Goal: Task Accomplishment & Management: Complete application form

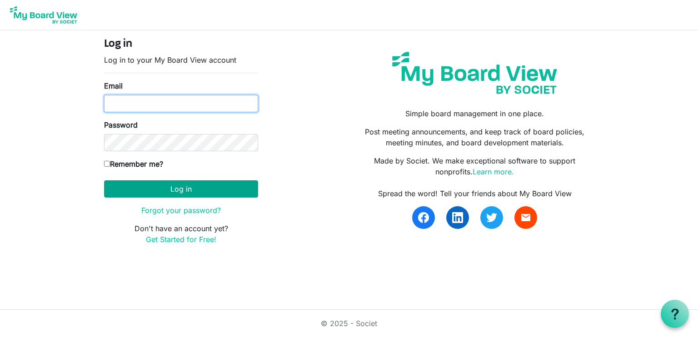
type input "nanauhll@yahoo.com"
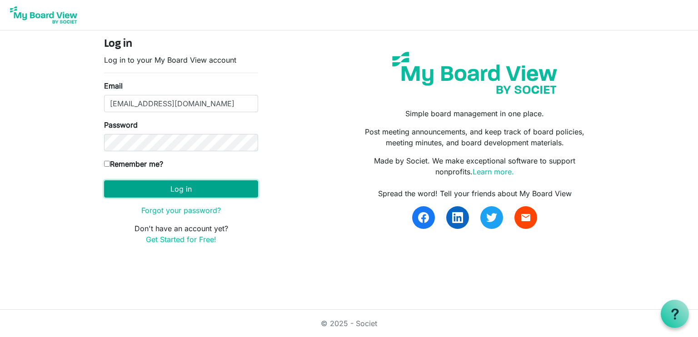
click at [196, 188] on button "Log in" at bounding box center [181, 189] width 154 height 17
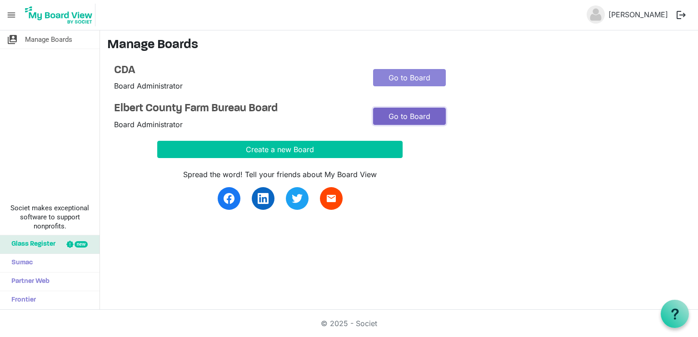
click at [416, 119] on link "Go to Board" at bounding box center [409, 116] width 73 height 17
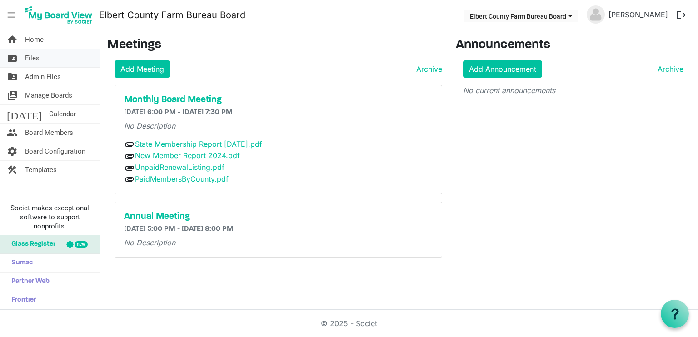
click at [33, 56] on span "Files" at bounding box center [32, 58] width 15 height 18
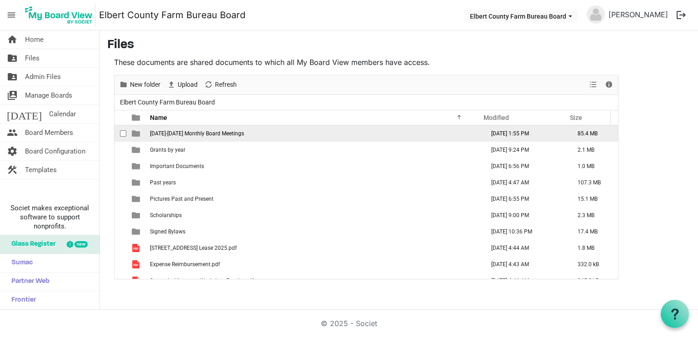
click at [186, 136] on span "[DATE]-[DATE] Monthly Board Meetings" at bounding box center [197, 134] width 94 height 6
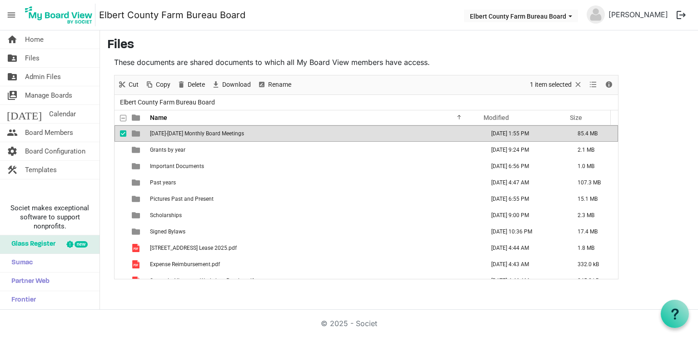
click at [186, 136] on span "[DATE]-[DATE] Monthly Board Meetings" at bounding box center [197, 134] width 94 height 6
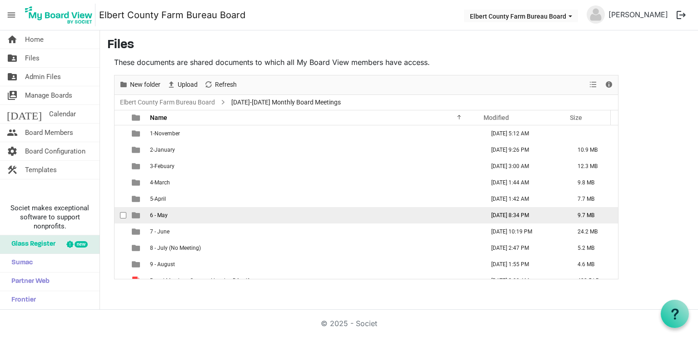
scroll to position [10, 0]
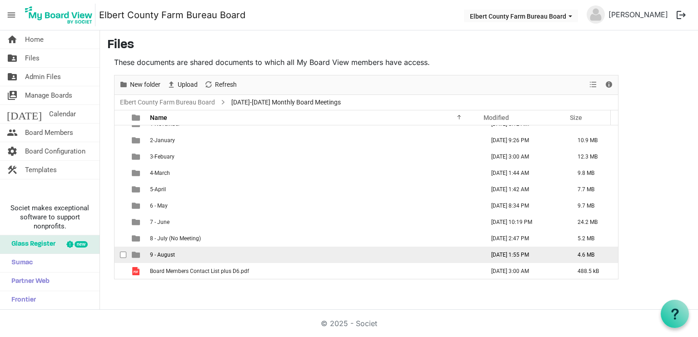
click at [158, 256] on span "9 - August" at bounding box center [162, 255] width 25 height 6
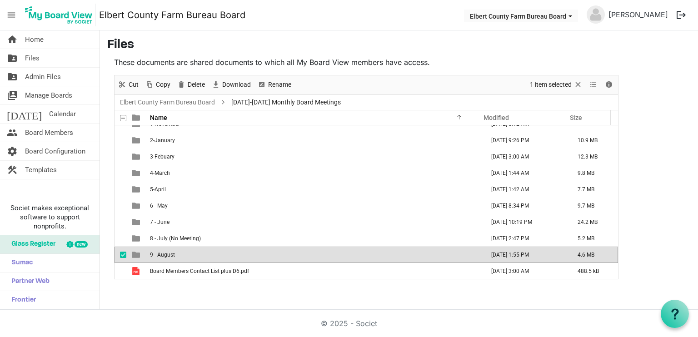
click at [158, 256] on span "9 - August" at bounding box center [162, 255] width 25 height 6
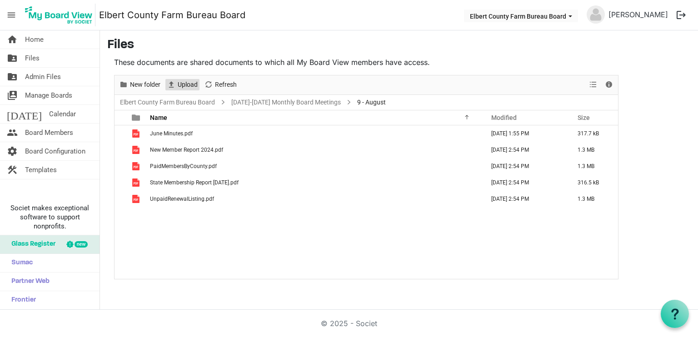
click at [185, 80] on span "Upload" at bounding box center [188, 84] width 22 height 11
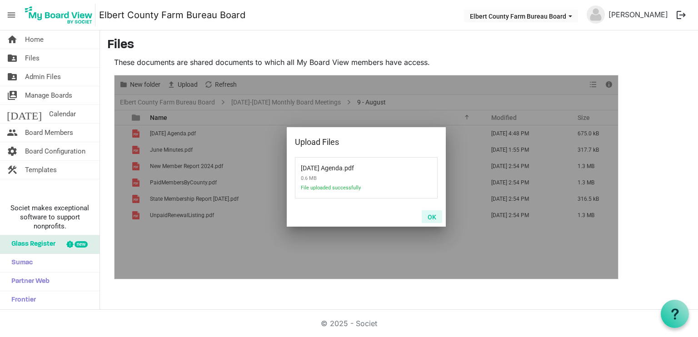
click at [430, 219] on button "OK" at bounding box center [432, 217] width 20 height 13
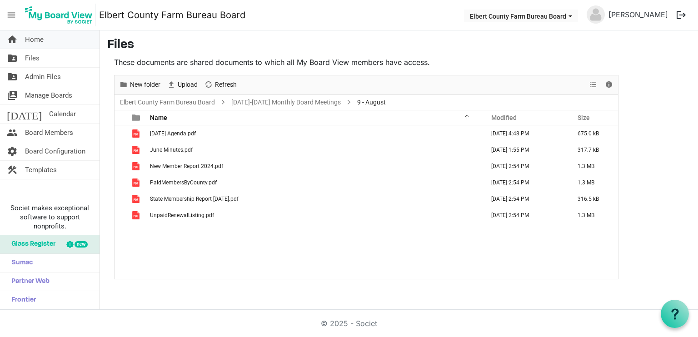
click at [34, 40] on span "Home" at bounding box center [34, 39] width 19 height 18
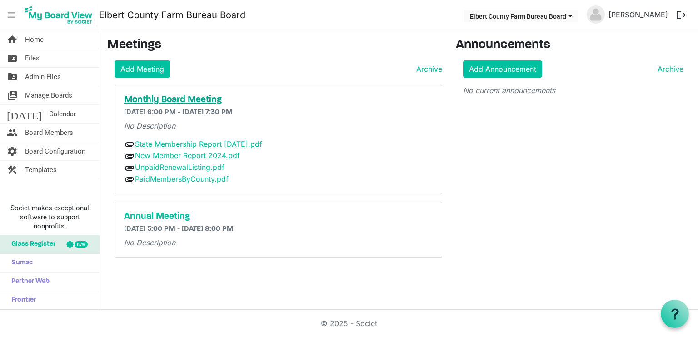
click at [188, 99] on h5 "Monthly Board Meeting" at bounding box center [278, 100] width 309 height 11
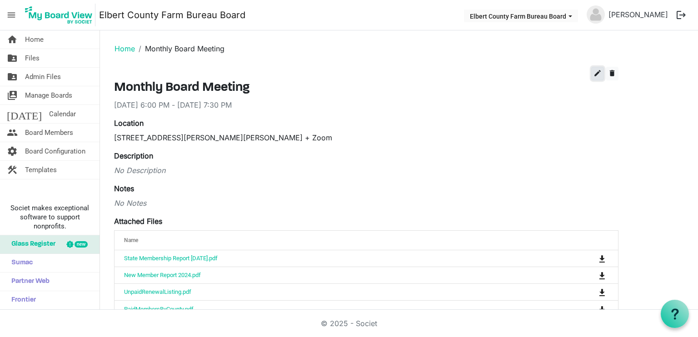
click at [599, 71] on span "edit" at bounding box center [598, 73] width 8 height 8
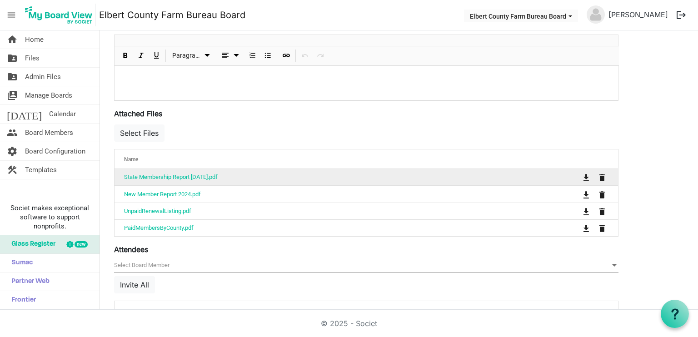
scroll to position [273, 0]
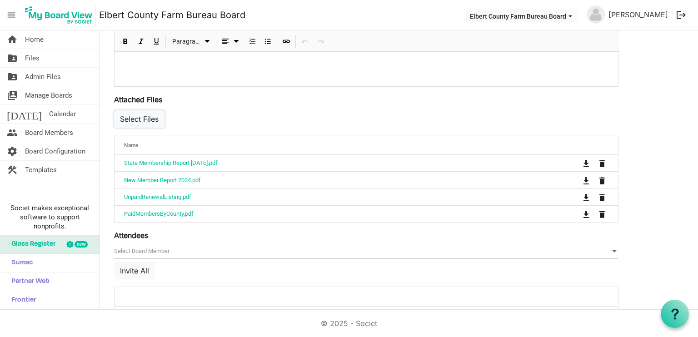
click at [140, 114] on button "Select Files" at bounding box center [139, 118] width 50 height 17
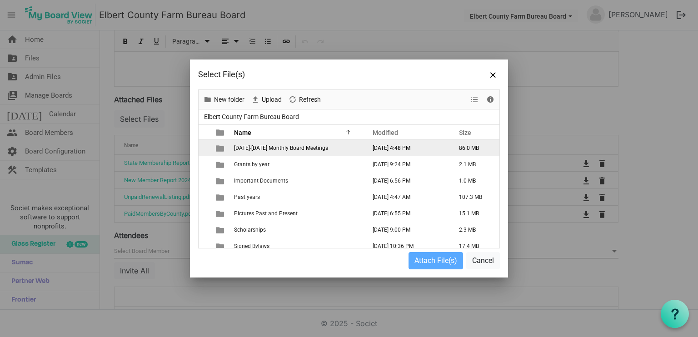
click at [293, 144] on td "2024-2025 Monthly Board Meetings" at bounding box center [297, 148] width 132 height 16
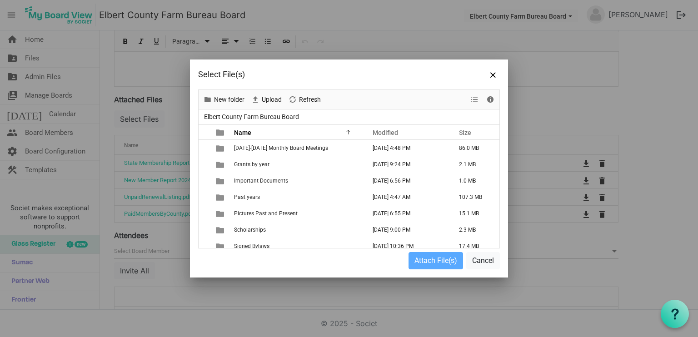
click at [294, 144] on td "2024-2025 Monthly Board Meetings" at bounding box center [297, 148] width 132 height 16
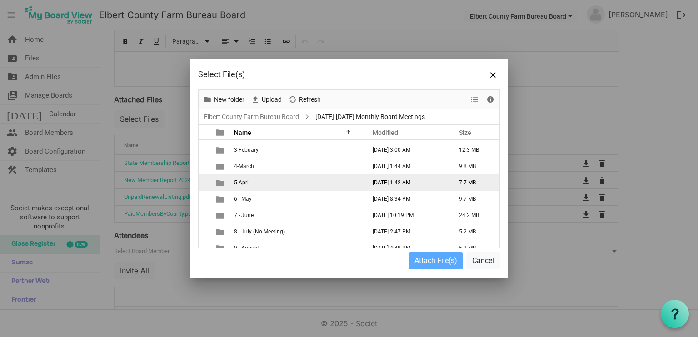
scroll to position [55, 0]
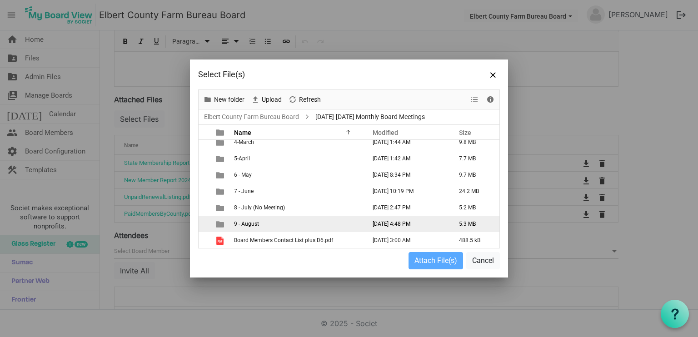
click at [268, 224] on td "9 - August" at bounding box center [297, 224] width 132 height 16
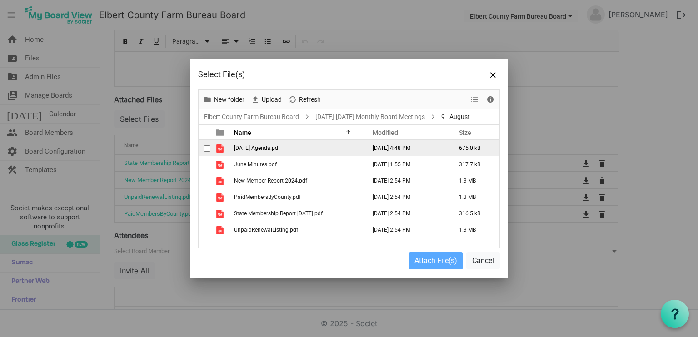
click at [210, 149] on span "checkbox" at bounding box center [207, 149] width 6 height 6
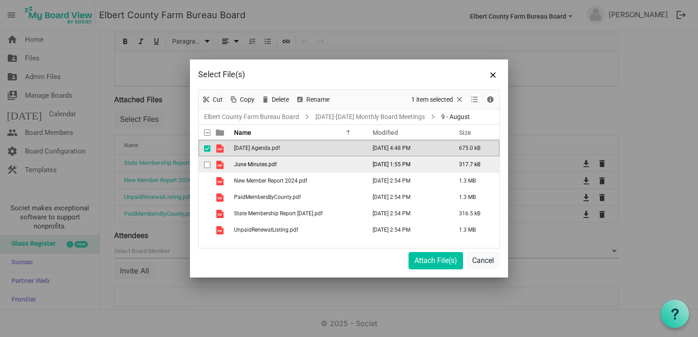
click at [211, 165] on div "checkbox" at bounding box center [209, 164] width 11 height 9
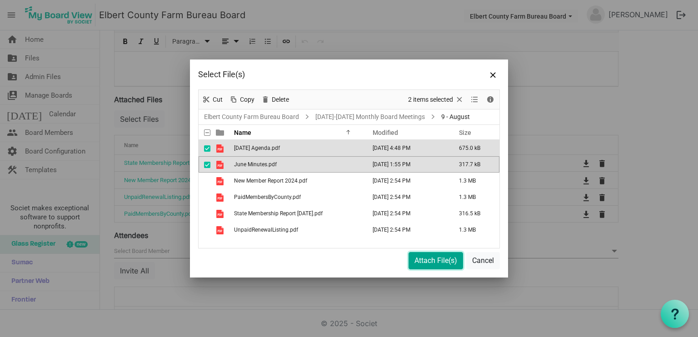
click at [450, 260] on button "Attach File(s)" at bounding box center [436, 260] width 55 height 17
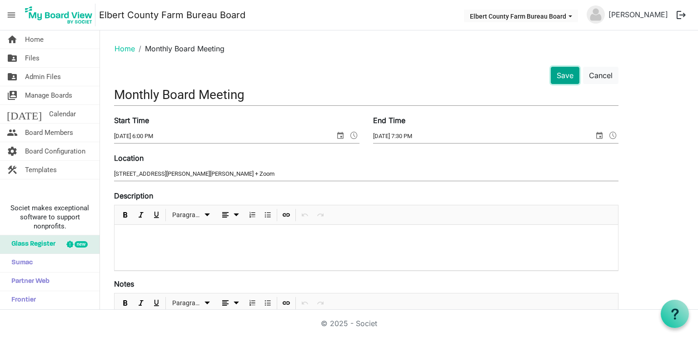
click at [562, 71] on button "Save" at bounding box center [565, 75] width 29 height 17
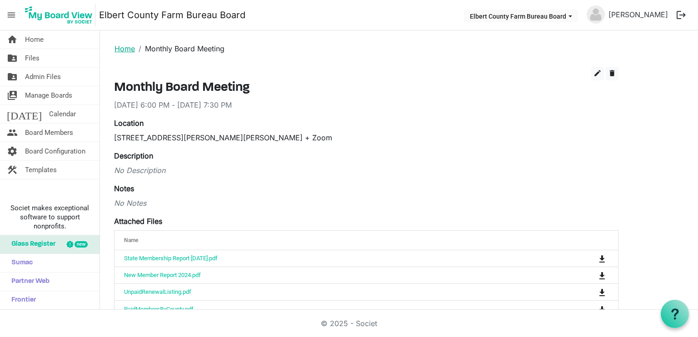
click at [122, 49] on link "Home" at bounding box center [125, 48] width 20 height 9
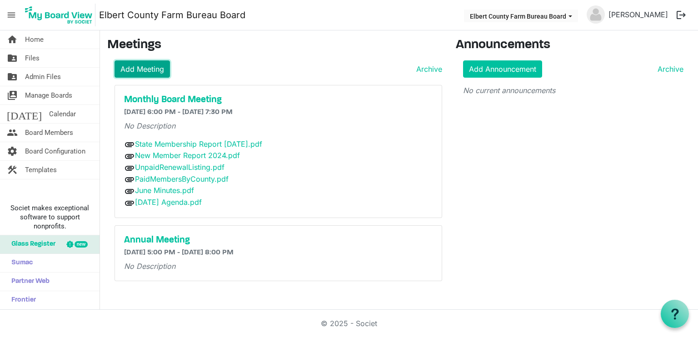
click at [131, 63] on link "Add Meeting" at bounding box center [142, 68] width 55 height 17
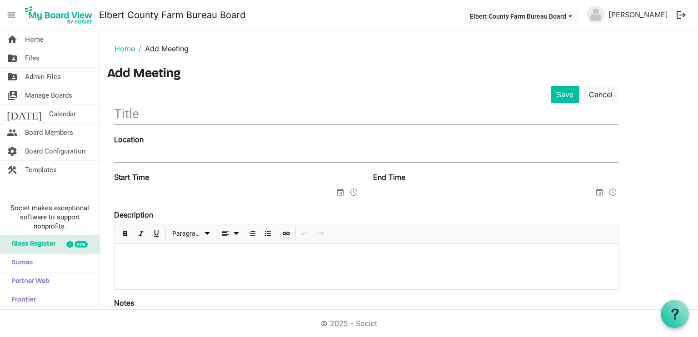
click at [222, 116] on input "text" at bounding box center [366, 113] width 505 height 21
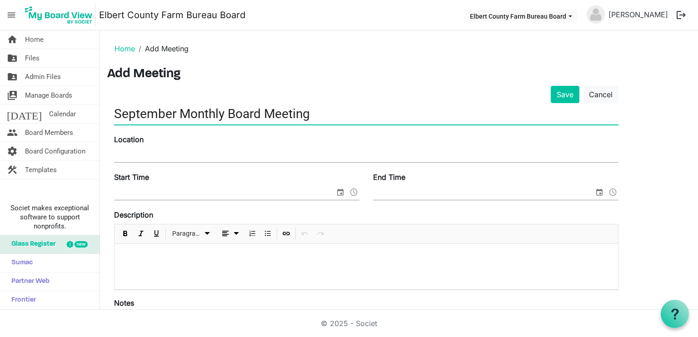
type input "September Monthly Board Meeting"
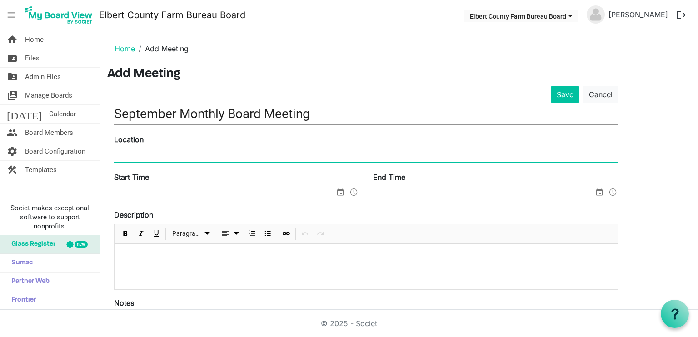
click at [309, 159] on input "Location" at bounding box center [366, 156] width 505 height 14
type input "117 South Elizabeth Street, Elizabeth, Co 80107 + Zoom"
click at [354, 190] on span at bounding box center [354, 192] width 11 height 12
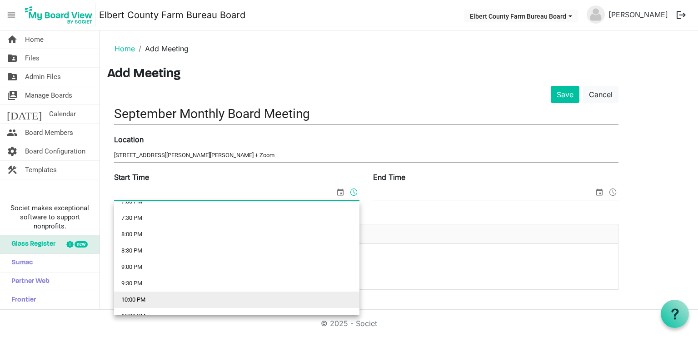
scroll to position [588, 0]
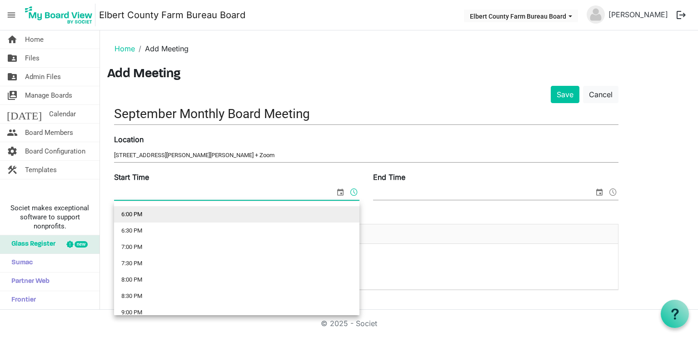
click at [123, 213] on li "6:00 PM" at bounding box center [237, 214] width 246 height 16
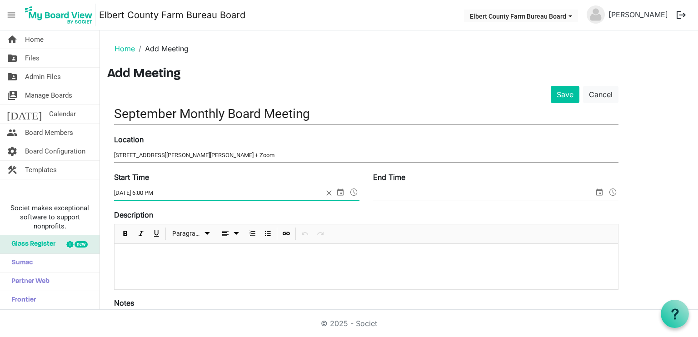
click at [340, 191] on span "select" at bounding box center [340, 192] width 11 height 12
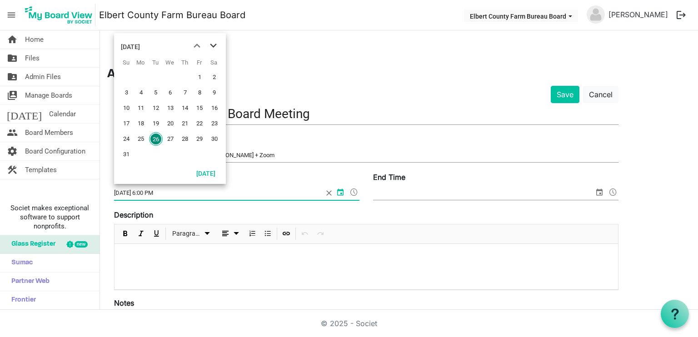
click at [216, 41] on span "next month" at bounding box center [214, 46] width 16 height 16
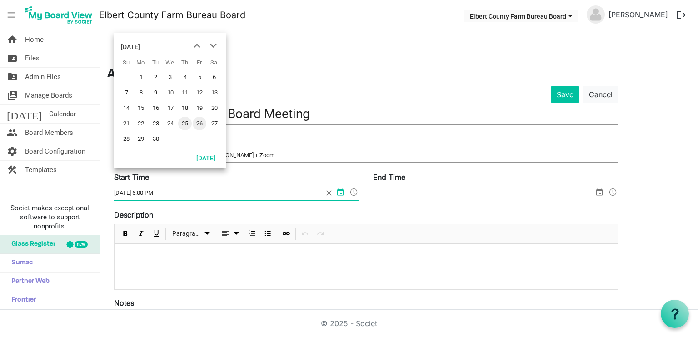
click at [182, 127] on span "25" at bounding box center [185, 124] width 14 height 14
type input "9/25/2025 6:00 PM"
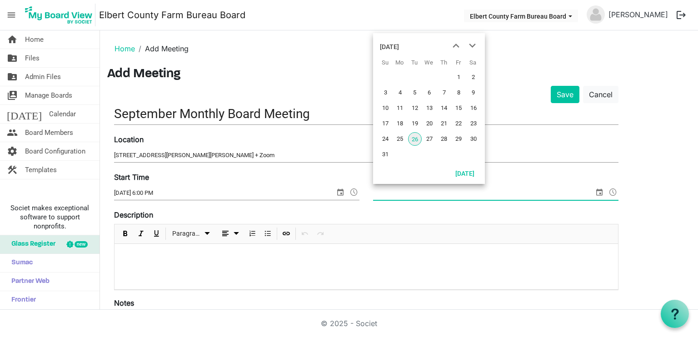
click at [599, 189] on span "select" at bounding box center [599, 192] width 11 height 12
click at [475, 43] on span "next month" at bounding box center [473, 46] width 16 height 16
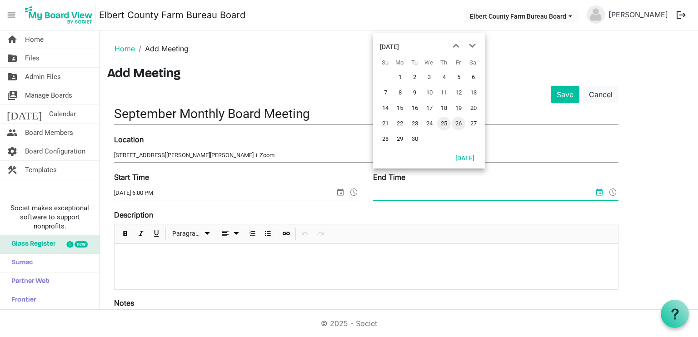
click at [445, 124] on span "25" at bounding box center [444, 124] width 14 height 14
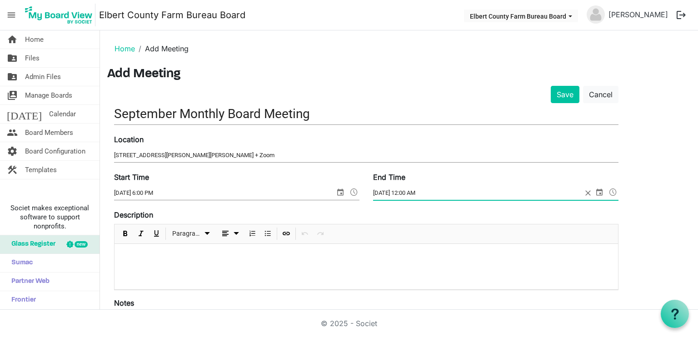
click at [615, 191] on span at bounding box center [613, 192] width 11 height 12
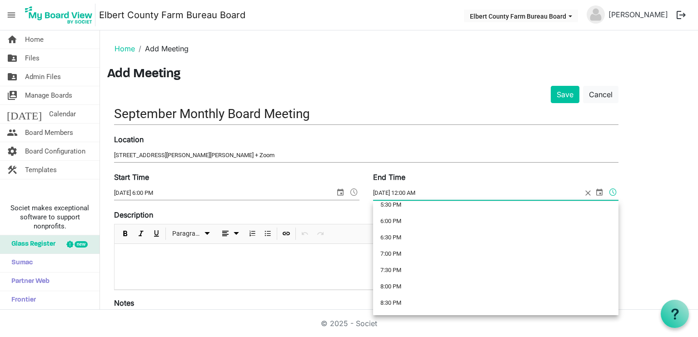
scroll to position [591, 0]
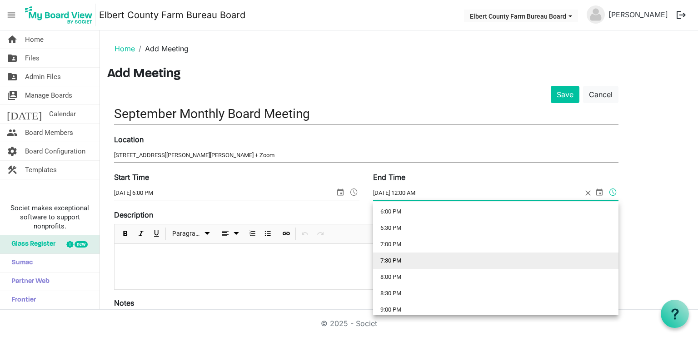
click at [417, 262] on li "7:30 PM" at bounding box center [496, 261] width 246 height 16
type input "9/25/2025 7:30 PM"
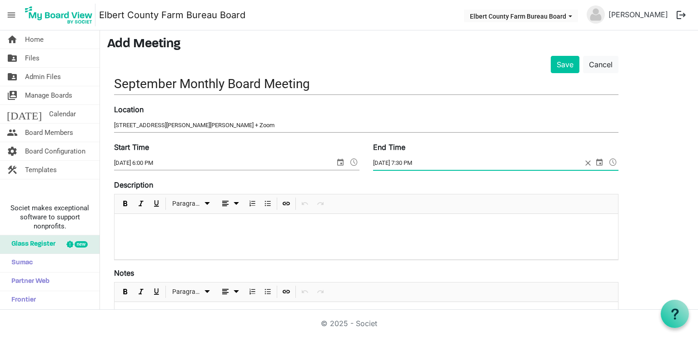
scroll to position [0, 0]
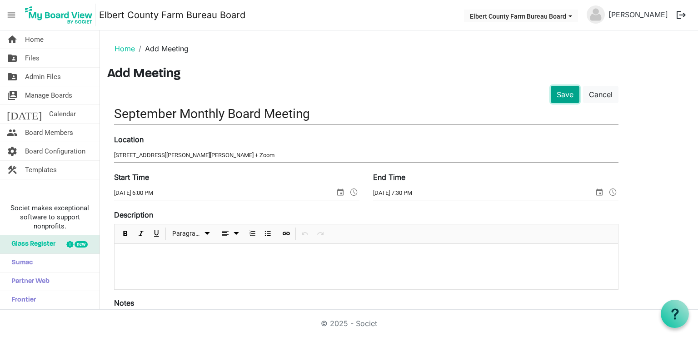
click at [565, 91] on button "Save" at bounding box center [565, 94] width 29 height 17
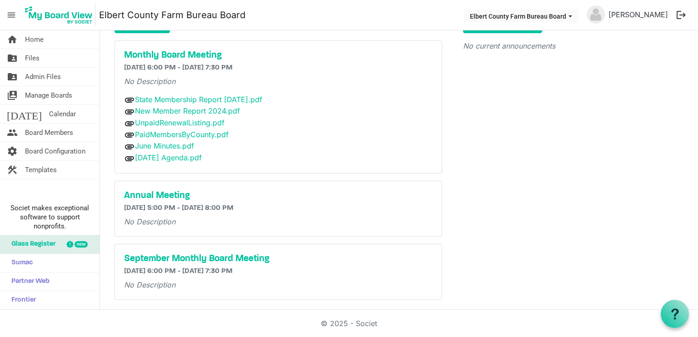
scroll to position [47, 0]
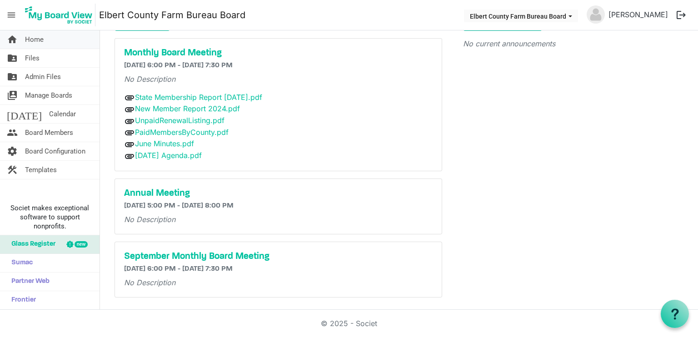
click at [38, 34] on span "Home" at bounding box center [34, 39] width 19 height 18
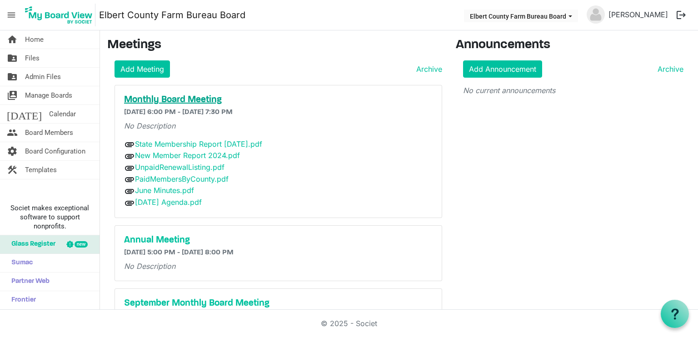
click at [171, 99] on h5 "Monthly Board Meeting" at bounding box center [278, 100] width 309 height 11
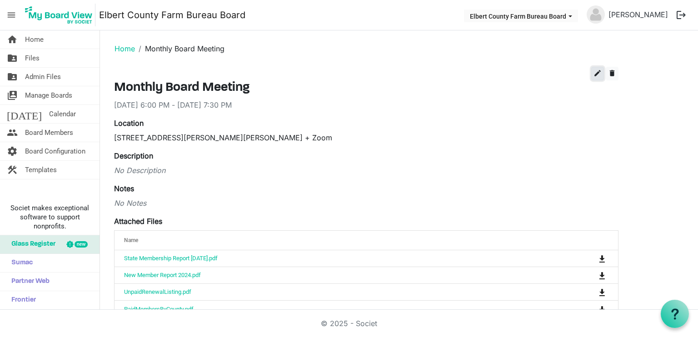
click at [597, 72] on span "edit" at bounding box center [598, 73] width 8 height 8
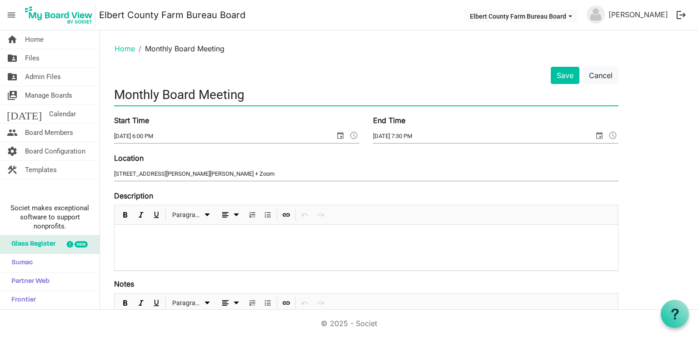
click at [114, 95] on input "Monthly Board Meeting" at bounding box center [366, 94] width 505 height 21
type input "August Monthly Board Meeting"
click at [565, 75] on button "Save" at bounding box center [565, 75] width 29 height 17
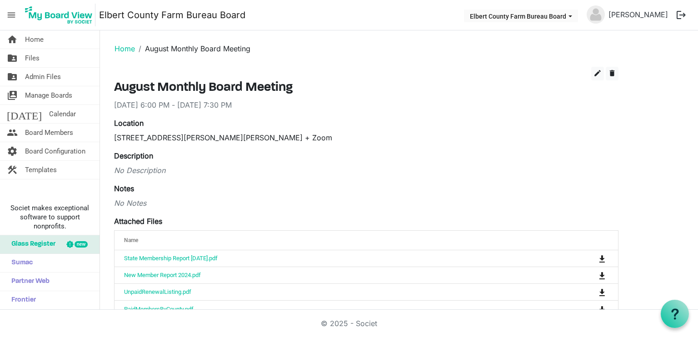
click at [121, 53] on li "Home" at bounding box center [125, 48] width 20 height 11
click at [123, 48] on link "Home" at bounding box center [125, 48] width 20 height 9
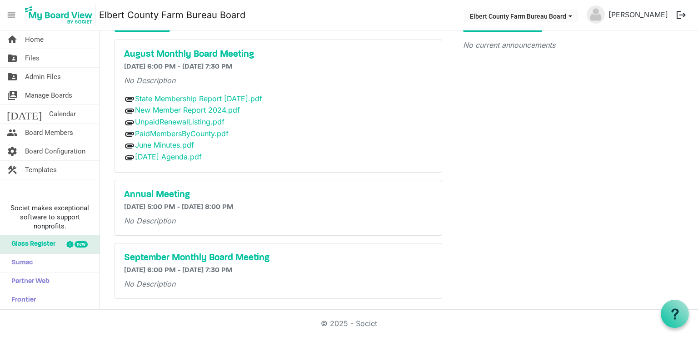
scroll to position [47, 0]
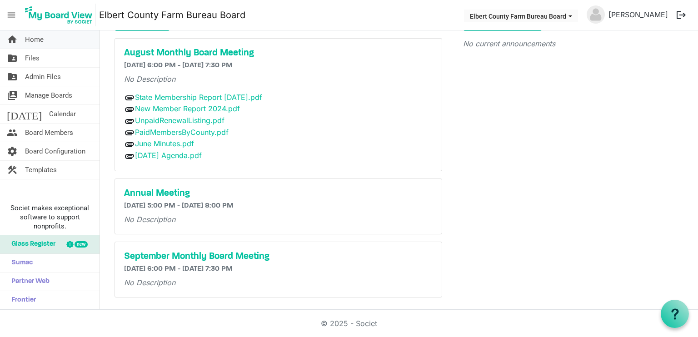
click at [34, 41] on span "Home" at bounding box center [34, 39] width 19 height 18
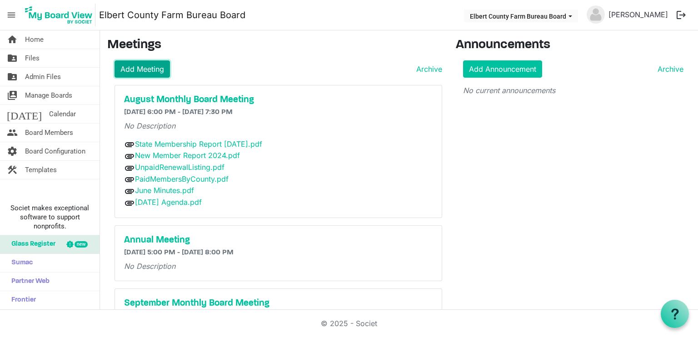
click at [146, 73] on link "Add Meeting" at bounding box center [142, 68] width 55 height 17
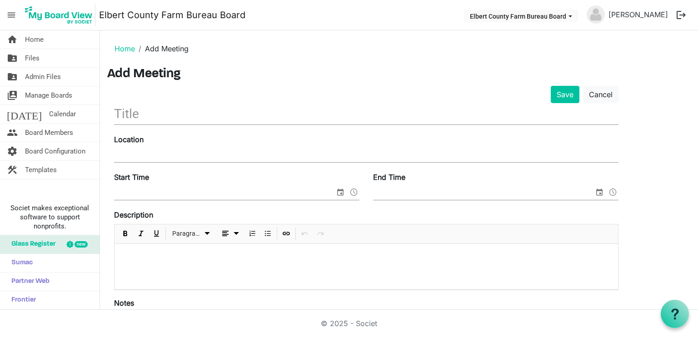
click at [238, 111] on input "text" at bounding box center [366, 113] width 505 height 21
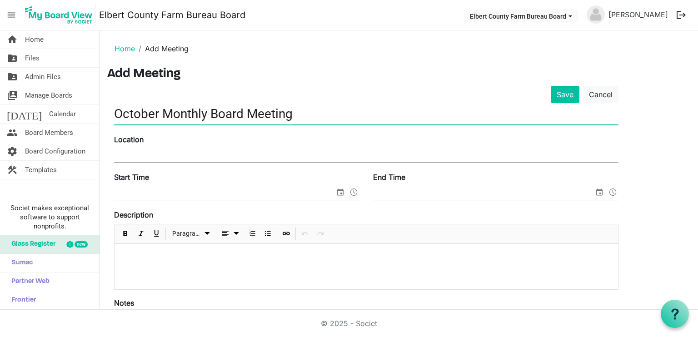
type input "October Monthly Board Meeting"
click at [293, 157] on input "Location" at bounding box center [366, 156] width 505 height 14
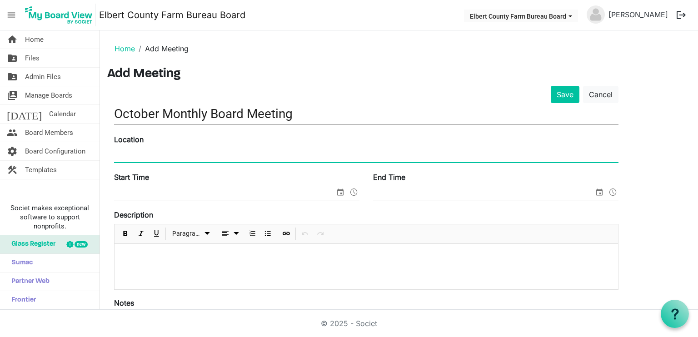
type input "117 South Elizabeth Street, Elizabeth, Co 80107 + Zoom"
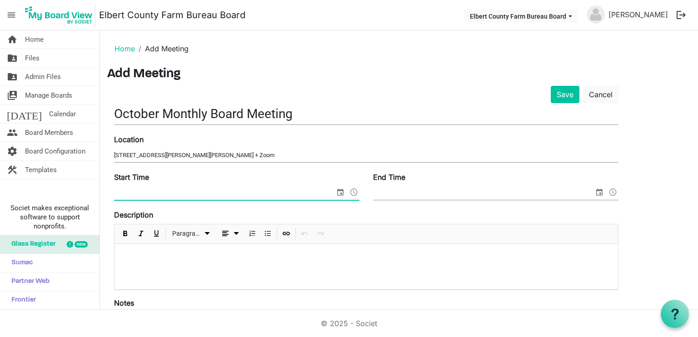
click at [352, 190] on span at bounding box center [354, 192] width 11 height 12
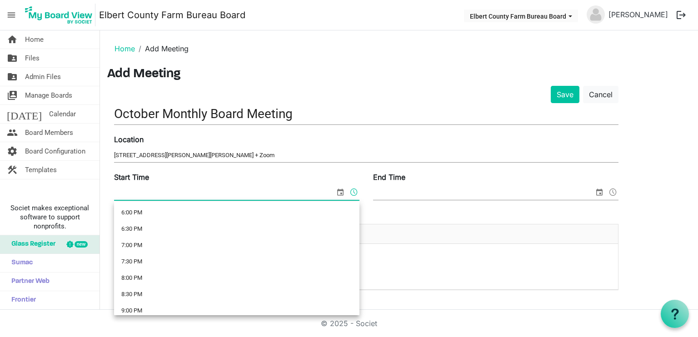
scroll to position [591, 0]
click at [140, 211] on li "6:00 PM" at bounding box center [237, 212] width 246 height 16
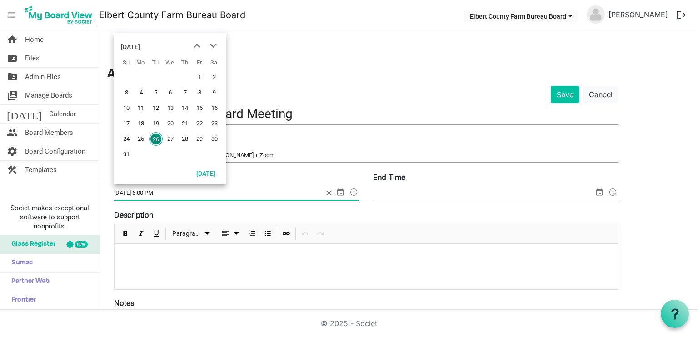
click at [341, 189] on span "select" at bounding box center [340, 192] width 11 height 12
click at [216, 43] on span "next month" at bounding box center [214, 46] width 16 height 16
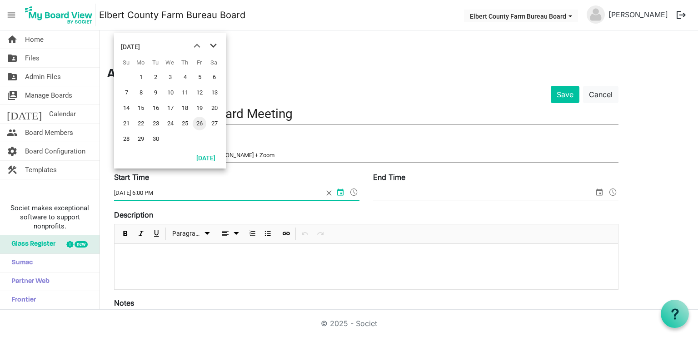
click at [216, 43] on span "next month" at bounding box center [214, 46] width 16 height 16
click at [185, 123] on span "23" at bounding box center [185, 124] width 14 height 14
type input "10/23/2025 6:00 PM"
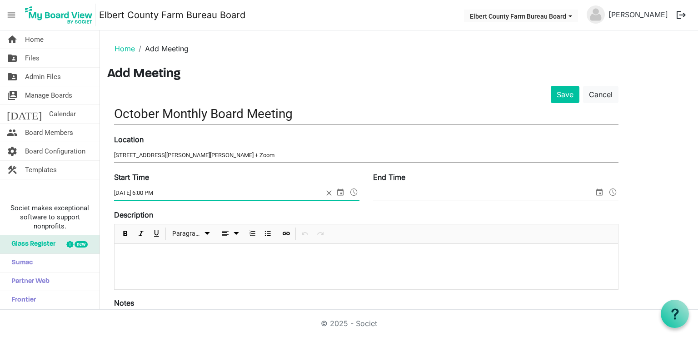
click at [612, 191] on span at bounding box center [613, 192] width 11 height 12
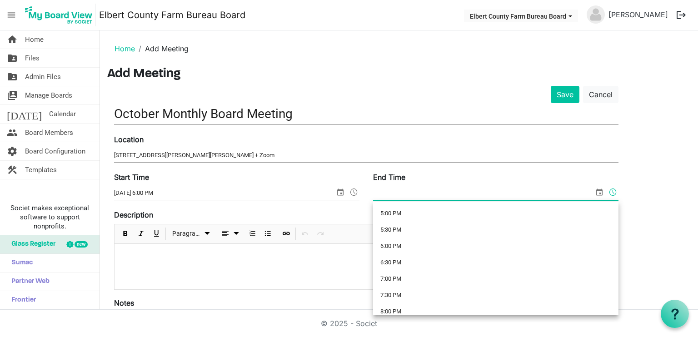
scroll to position [546, 0]
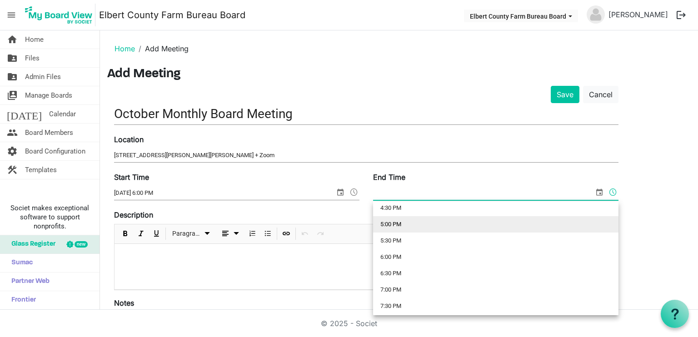
click at [388, 224] on li "5:00 PM" at bounding box center [496, 224] width 246 height 16
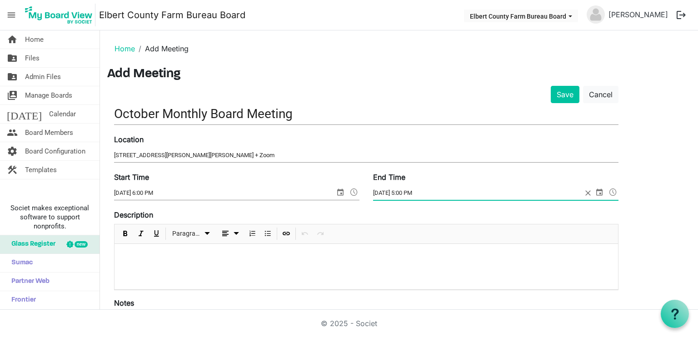
click at [613, 188] on span at bounding box center [613, 192] width 11 height 12
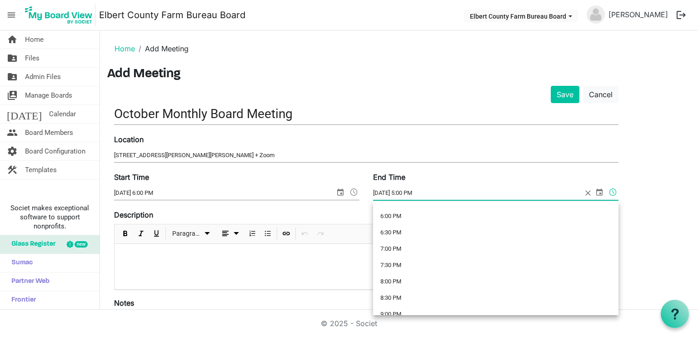
scroll to position [602, 0]
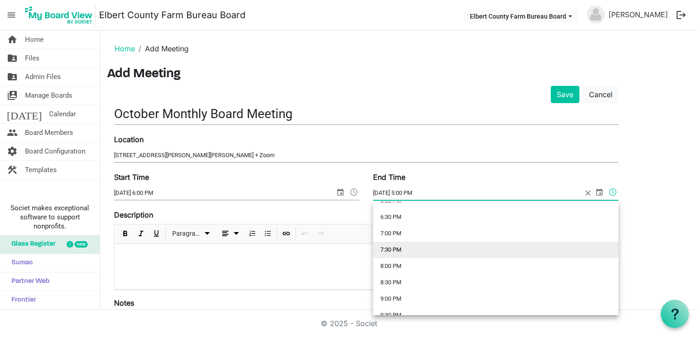
click at [388, 251] on li "7:30 PM" at bounding box center [496, 250] width 246 height 16
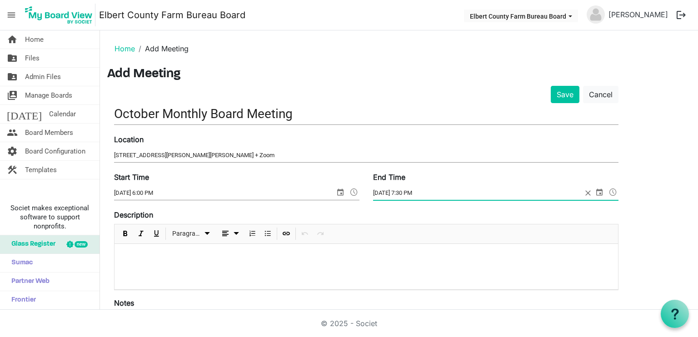
click at [600, 191] on span "select" at bounding box center [599, 192] width 11 height 12
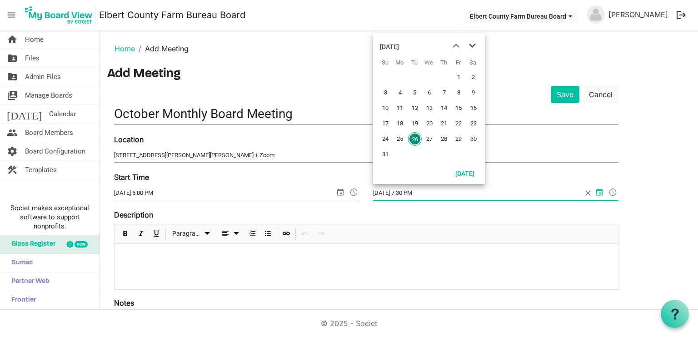
click at [469, 43] on span "next month" at bounding box center [473, 46] width 16 height 16
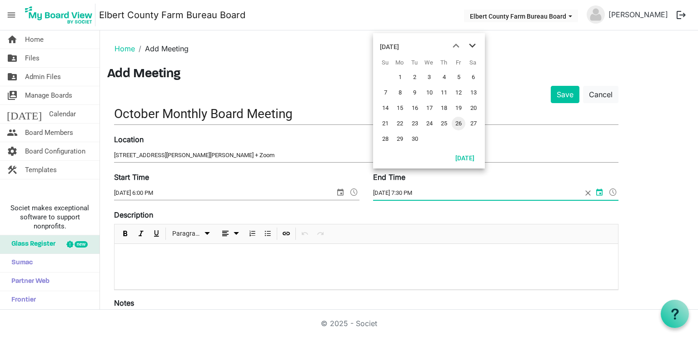
click at [469, 43] on span "next month" at bounding box center [473, 46] width 16 height 16
click at [444, 122] on span "23" at bounding box center [444, 124] width 14 height 14
type input "10/23/2025 7:30 PM"
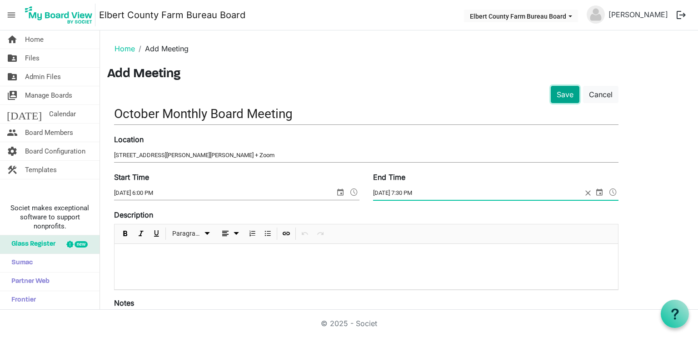
click at [573, 94] on button "Save" at bounding box center [565, 94] width 29 height 17
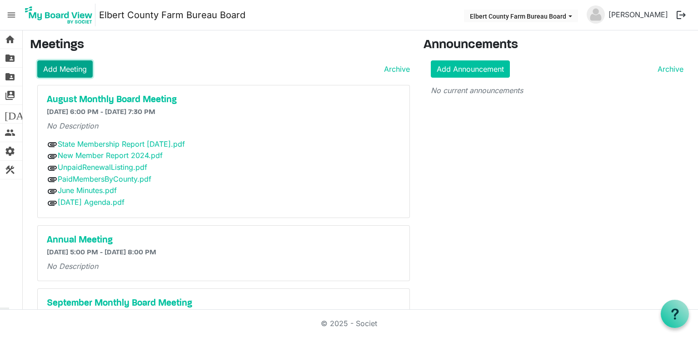
click at [72, 61] on link "Add Meeting" at bounding box center [64, 68] width 55 height 17
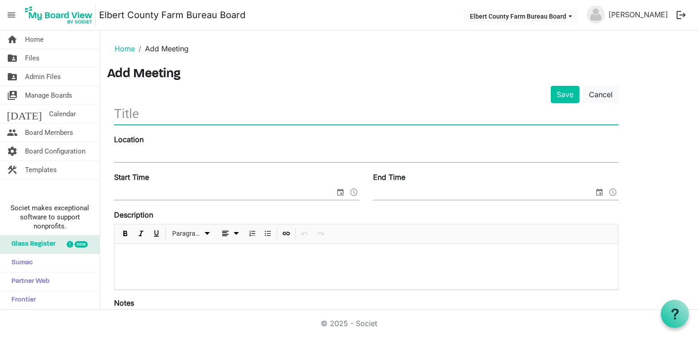
click at [207, 114] on input "text" at bounding box center [366, 113] width 505 height 21
type input "State Resolution Committee"
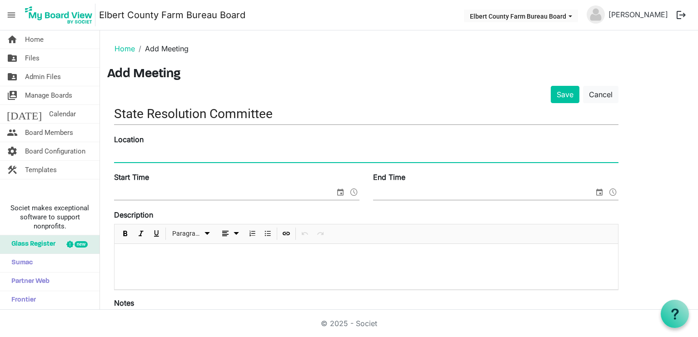
click at [211, 152] on input "Location" at bounding box center [366, 156] width 505 height 14
paste input "[STREET_ADDRESS] Centennial, CO 80112"
type input "[STREET_ADDRESS] Centennial, CO 80112"
click at [353, 191] on span at bounding box center [354, 192] width 11 height 12
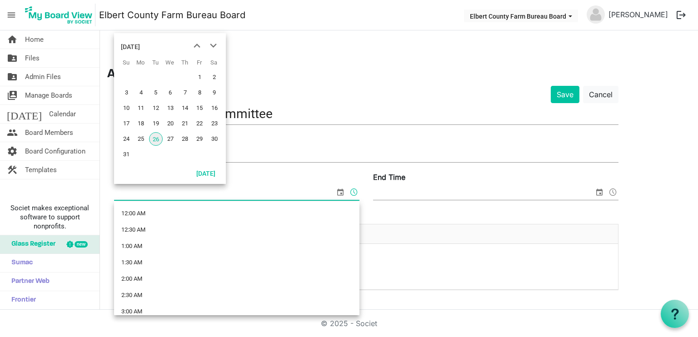
click at [337, 189] on span "select" at bounding box center [340, 192] width 11 height 12
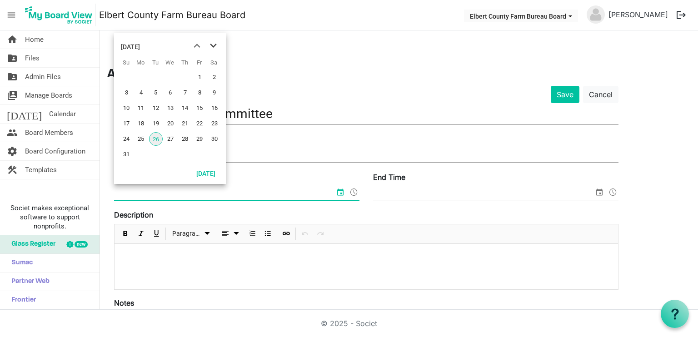
click at [213, 43] on span "next month" at bounding box center [214, 46] width 16 height 16
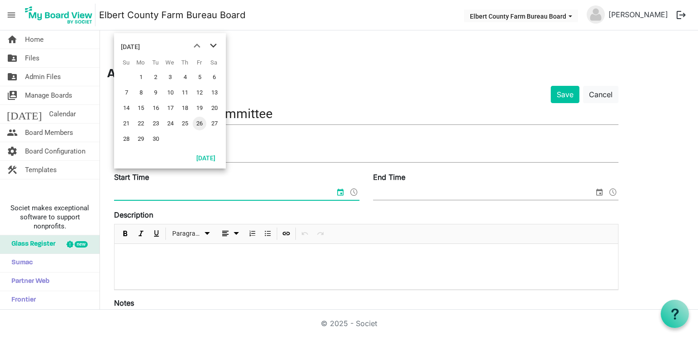
click at [213, 43] on span "next month" at bounding box center [214, 46] width 16 height 16
click at [190, 120] on span "23" at bounding box center [185, 124] width 14 height 14
type input "10/23/2025 12:00 AM"
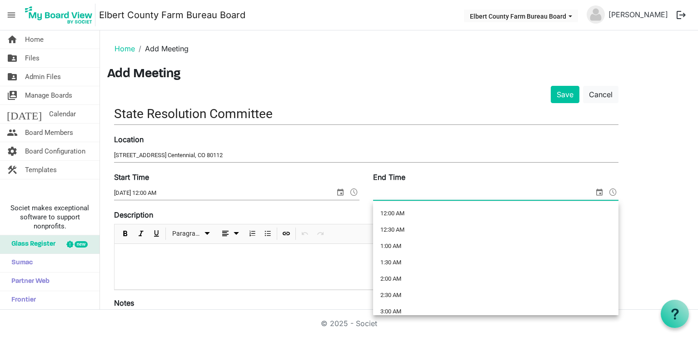
click at [615, 191] on span at bounding box center [613, 192] width 11 height 12
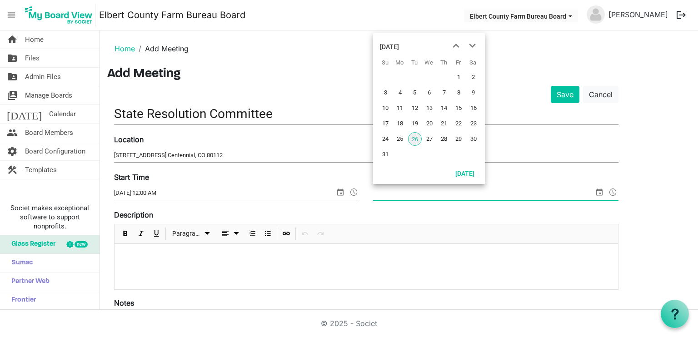
click at [601, 191] on span "select" at bounding box center [599, 192] width 11 height 12
click at [472, 43] on span "next month" at bounding box center [473, 46] width 16 height 16
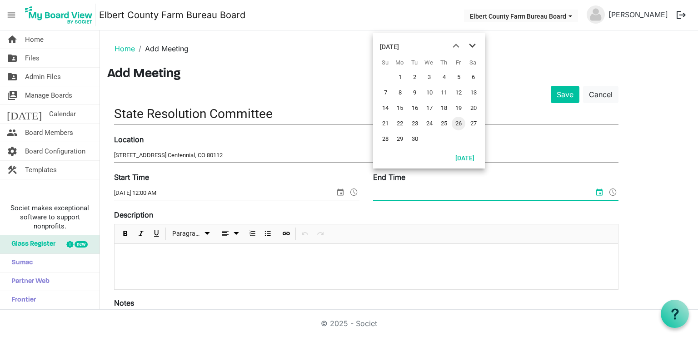
click at [472, 43] on span "next month" at bounding box center [473, 46] width 16 height 16
click at [444, 124] on span "23" at bounding box center [444, 124] width 14 height 14
type input "10/23/2025 12:00 AM"
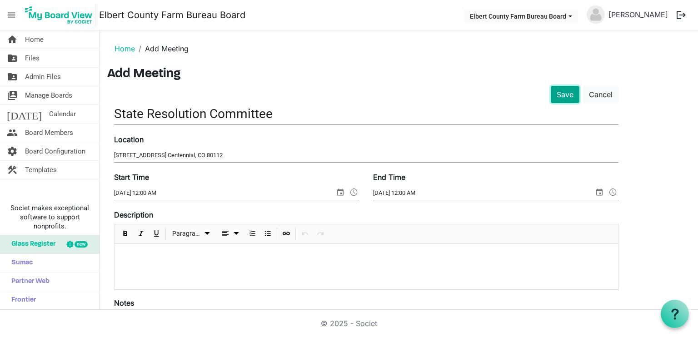
click at [562, 92] on button "Save" at bounding box center [565, 94] width 29 height 17
